Goal: Information Seeking & Learning: Understand process/instructions

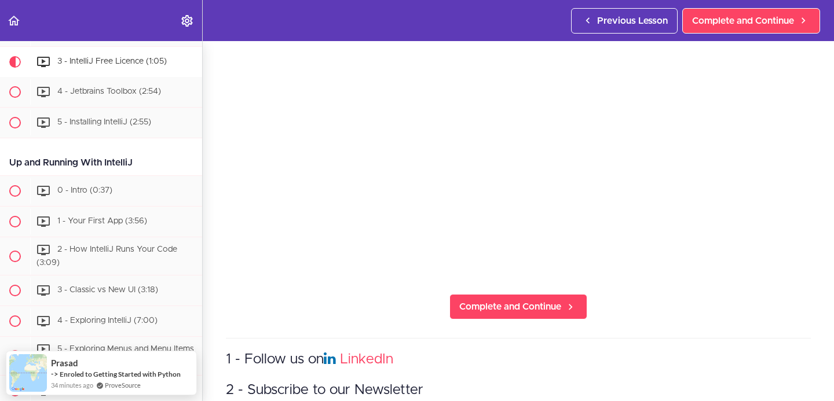
scroll to position [189, 0]
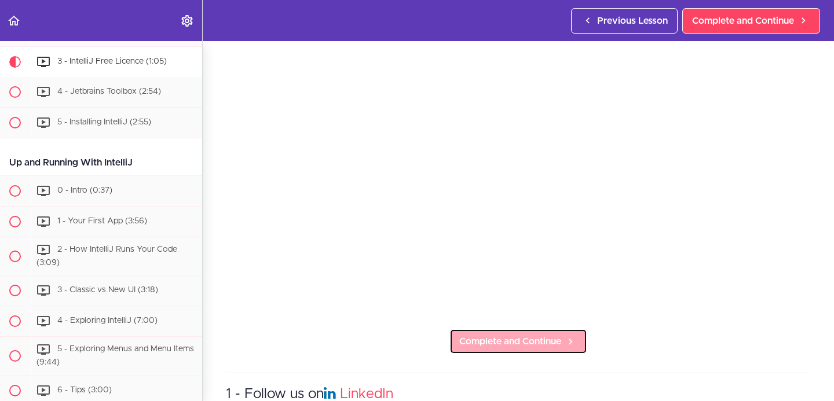
click at [509, 336] on span "Complete and Continue" at bounding box center [510, 342] width 102 height 14
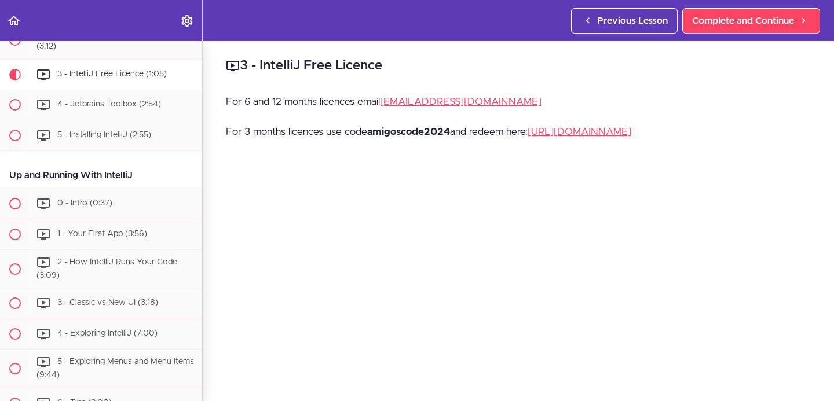
scroll to position [288, 0]
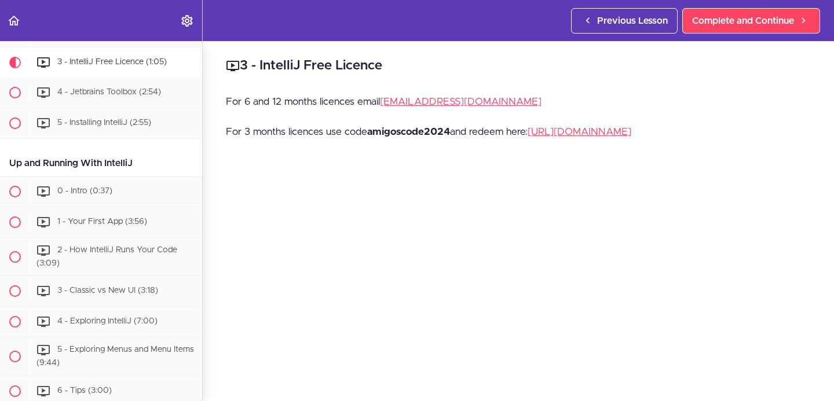
click at [417, 125] on p "For 3 months licences use code amigoscode2024 and redeem here: [URL][DOMAIN_NAM…" at bounding box center [518, 131] width 585 height 17
click at [414, 133] on strong "amigoscode2024" at bounding box center [408, 132] width 83 height 10
copy strong "amigoscode2024"
